Goal: Information Seeking & Learning: Learn about a topic

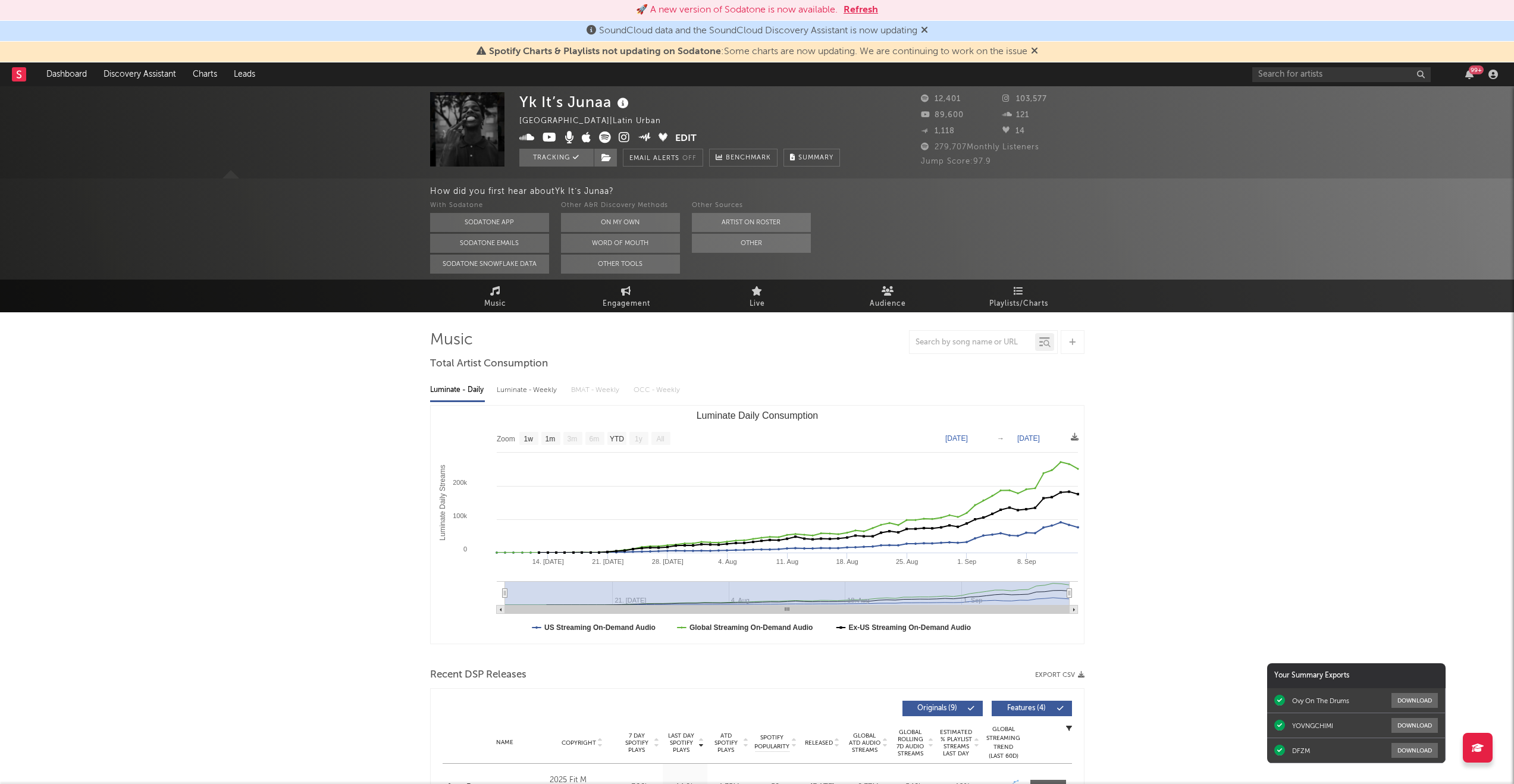
select select "1w"
click at [1284, 72] on input "text" at bounding box center [1342, 74] width 179 height 15
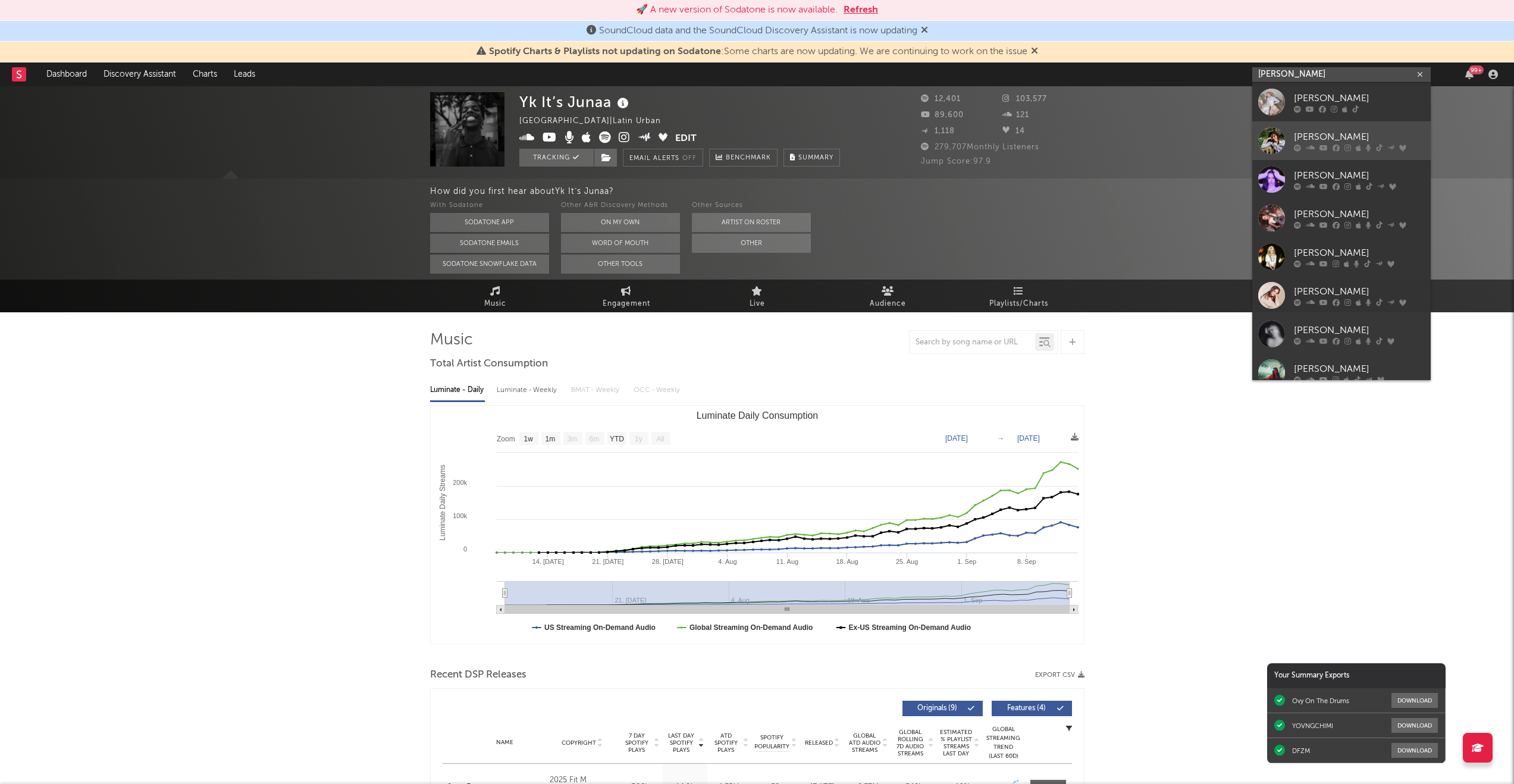
type input "[PERSON_NAME]"
click at [1302, 128] on link "[PERSON_NAME]" at bounding box center [1342, 140] width 179 height 38
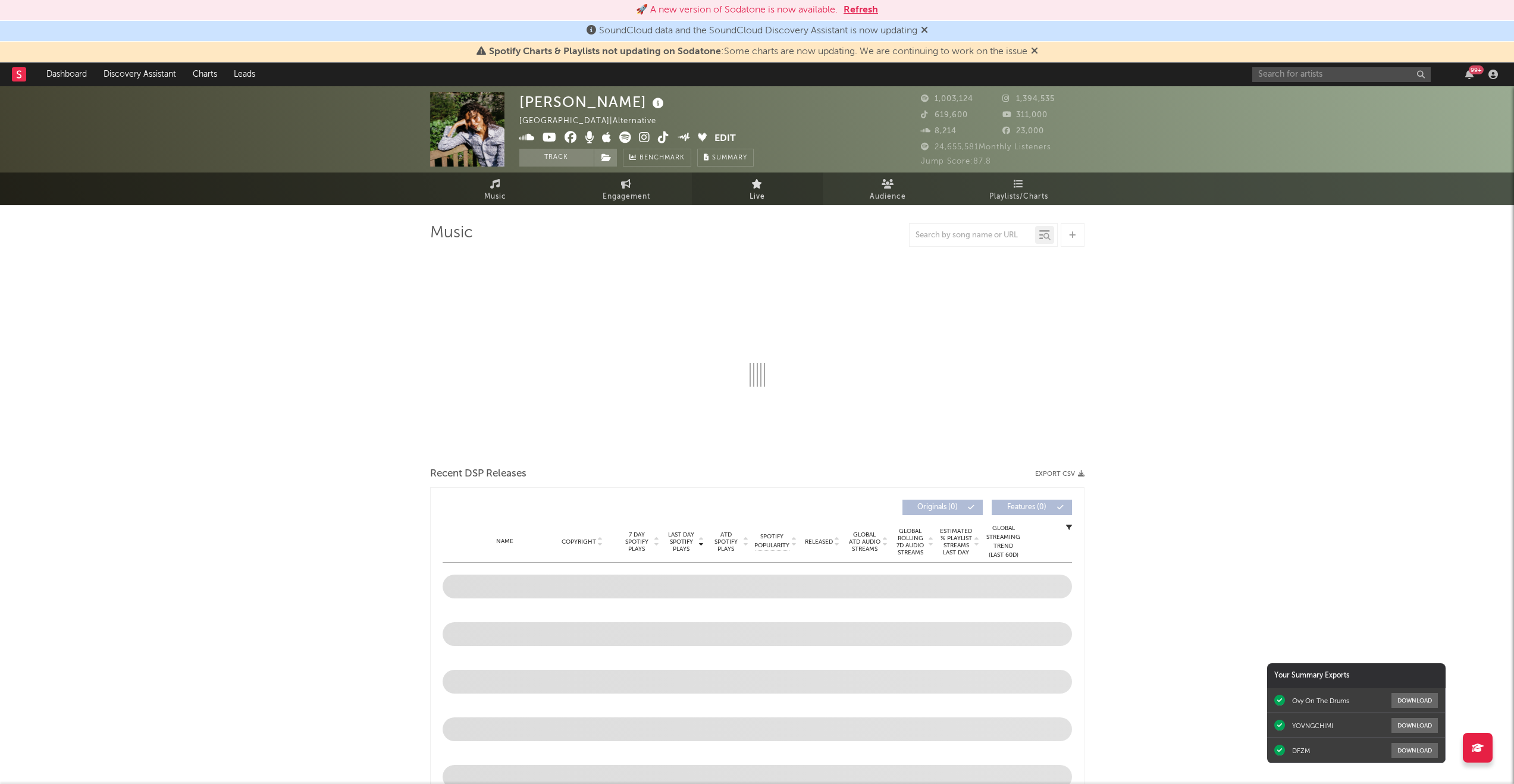
select select "6m"
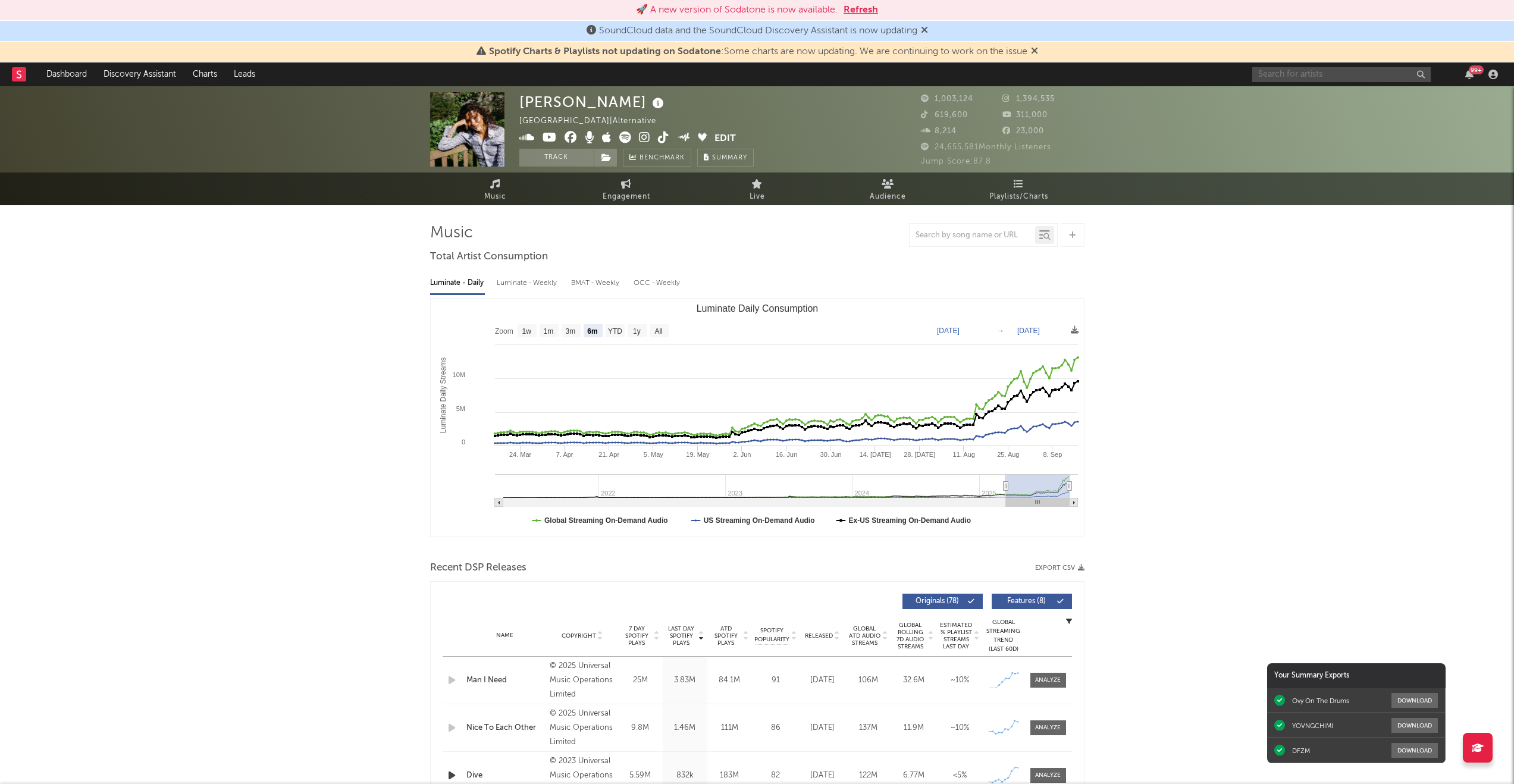
click at [1299, 68] on input "text" at bounding box center [1342, 74] width 179 height 15
type input "[PERSON_NAME]"
click at [1283, 91] on div at bounding box center [1271, 102] width 27 height 27
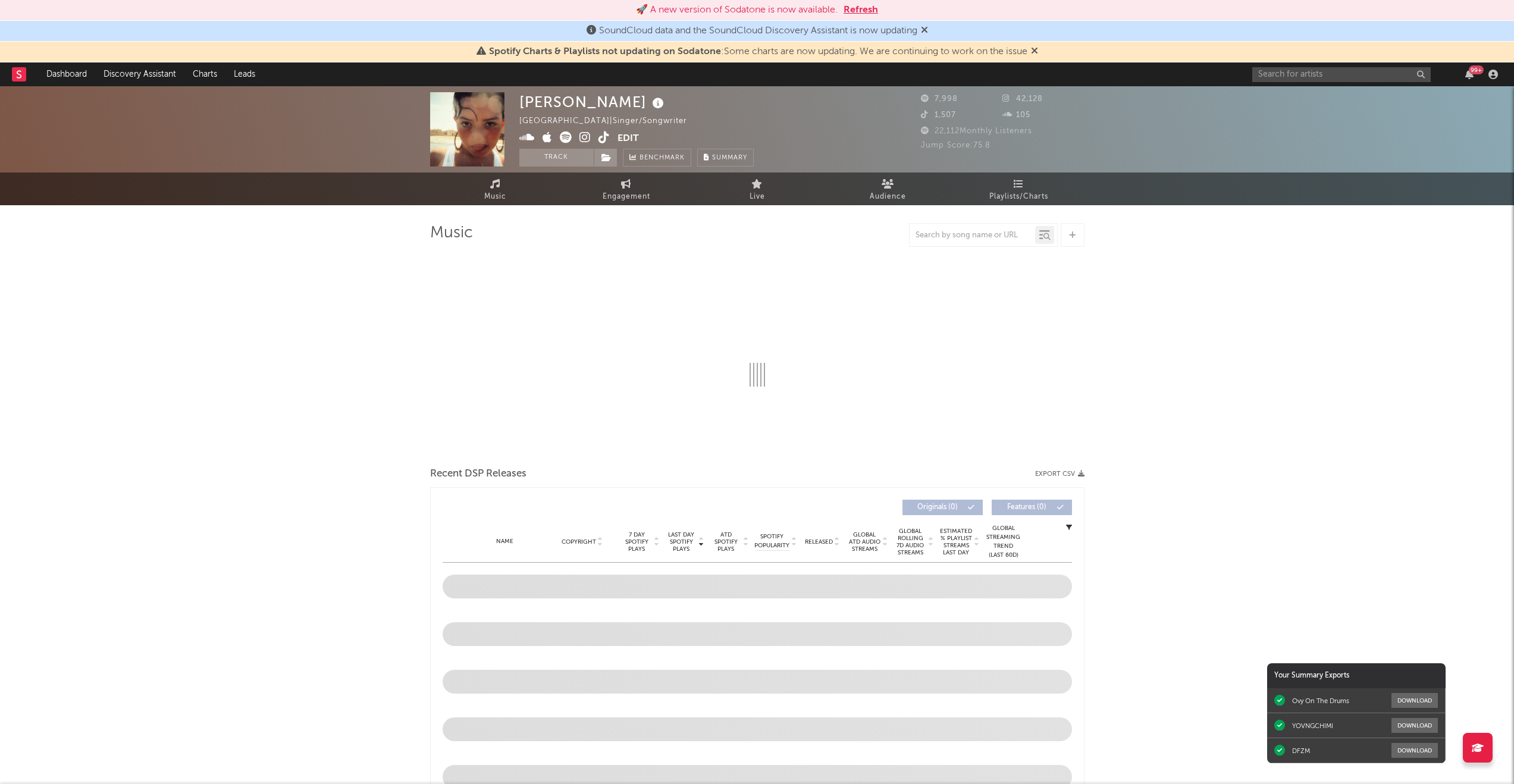
select select "1w"
